Goal: Book appointment/travel/reservation

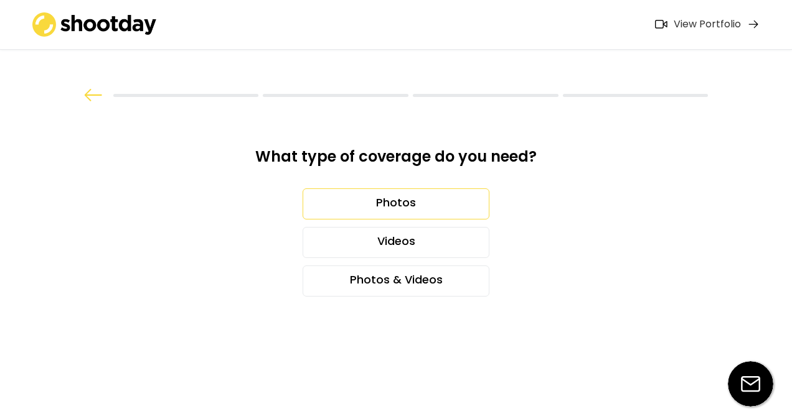
click at [417, 215] on div "Photos" at bounding box center [395, 204] width 187 height 31
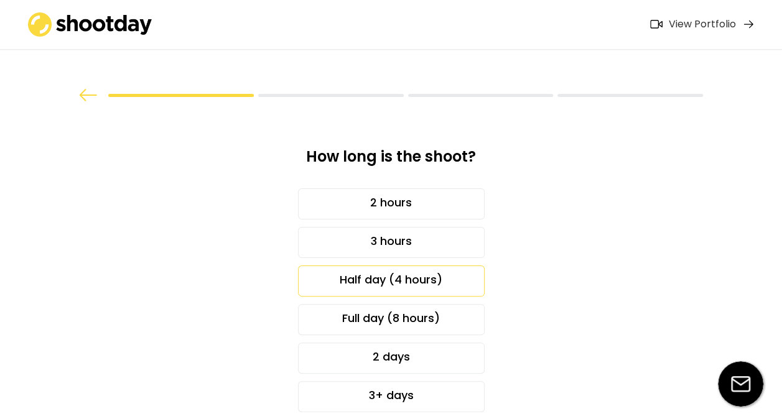
click at [404, 276] on div "Half day (4 hours)" at bounding box center [391, 281] width 187 height 31
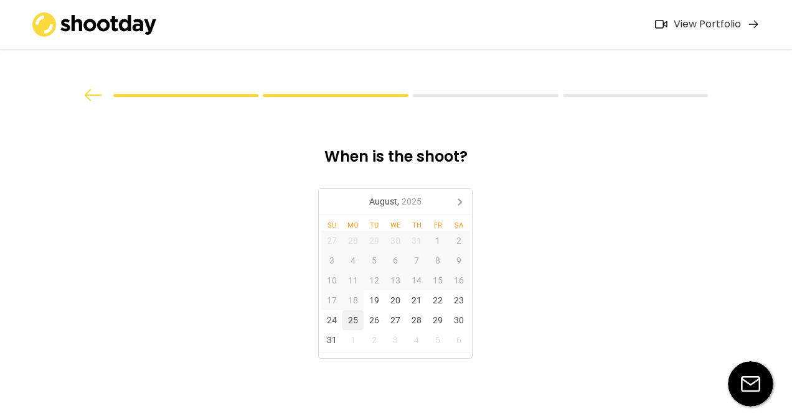
click at [358, 324] on div "25" at bounding box center [352, 321] width 21 height 20
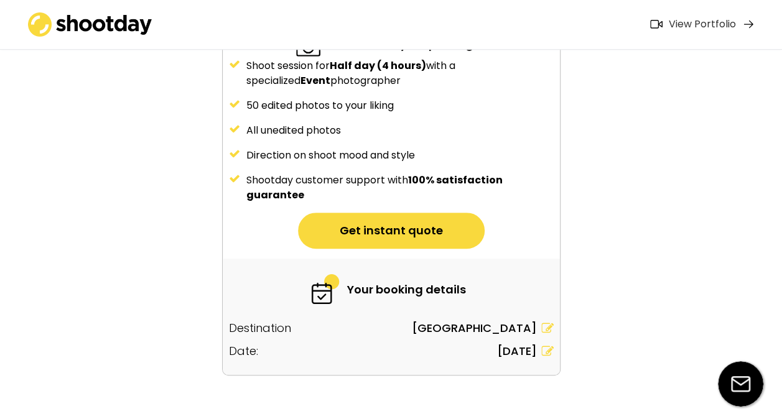
scroll to position [173, 0]
